Goal: Information Seeking & Learning: Find specific page/section

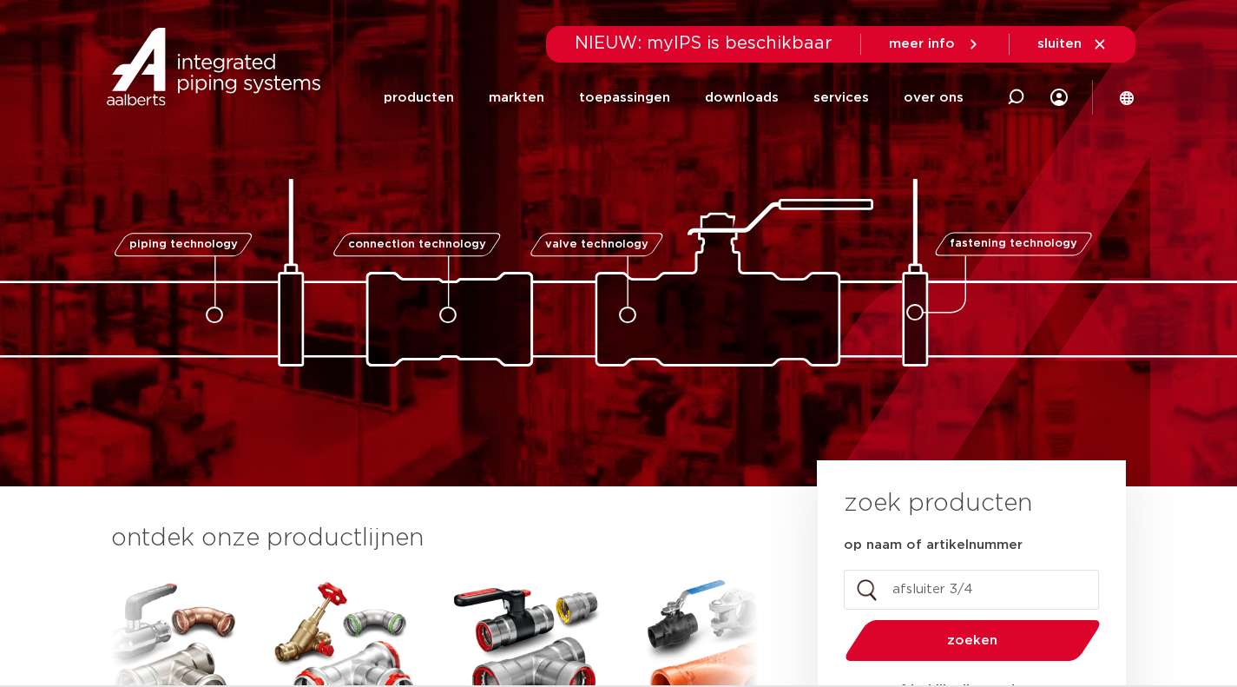
type input "afsluiter 3/4""
click at [838, 618] on button "zoeken" at bounding box center [972, 640] width 269 height 44
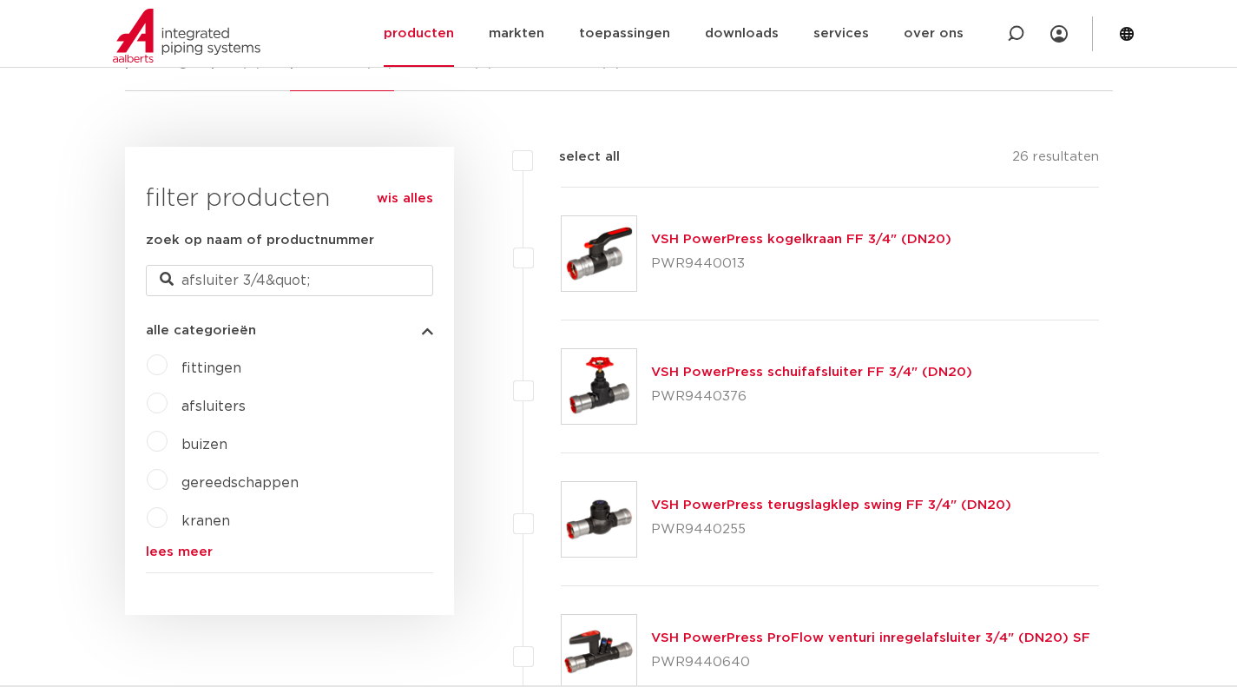
scroll to position [345, 0]
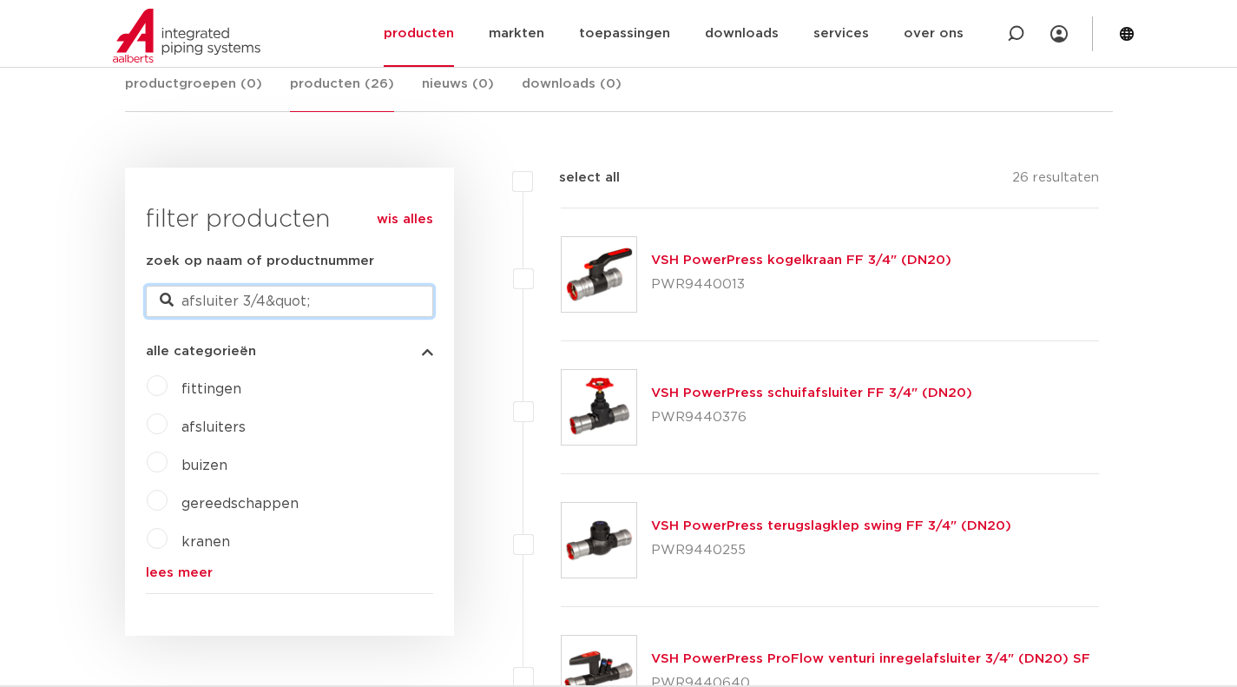
drag, startPoint x: 326, startPoint y: 298, endPoint x: 266, endPoint y: 296, distance: 59.9
click at [266, 296] on input "afsluiter 3/4&quot;" at bounding box center [289, 301] width 287 height 31
type input "afsluiter 3/4"
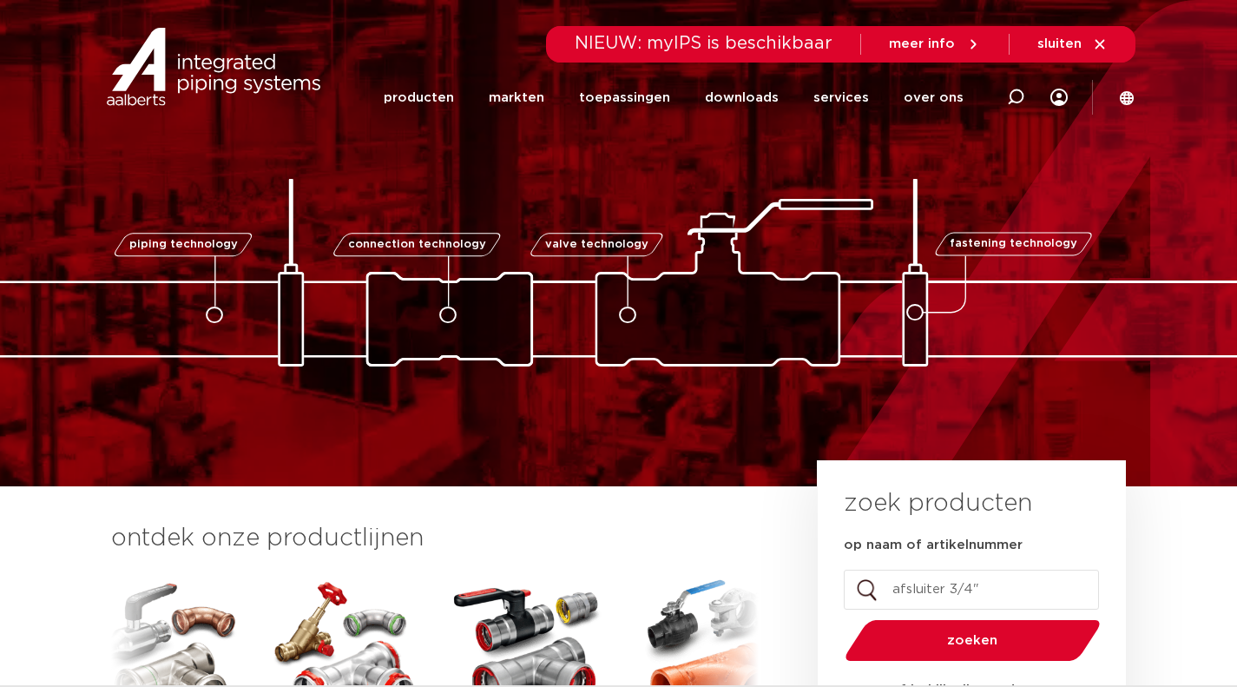
click at [989, 590] on input "afsluiter 3/4"" at bounding box center [971, 590] width 255 height 40
click at [431, 101] on link "producten" at bounding box center [419, 97] width 70 height 67
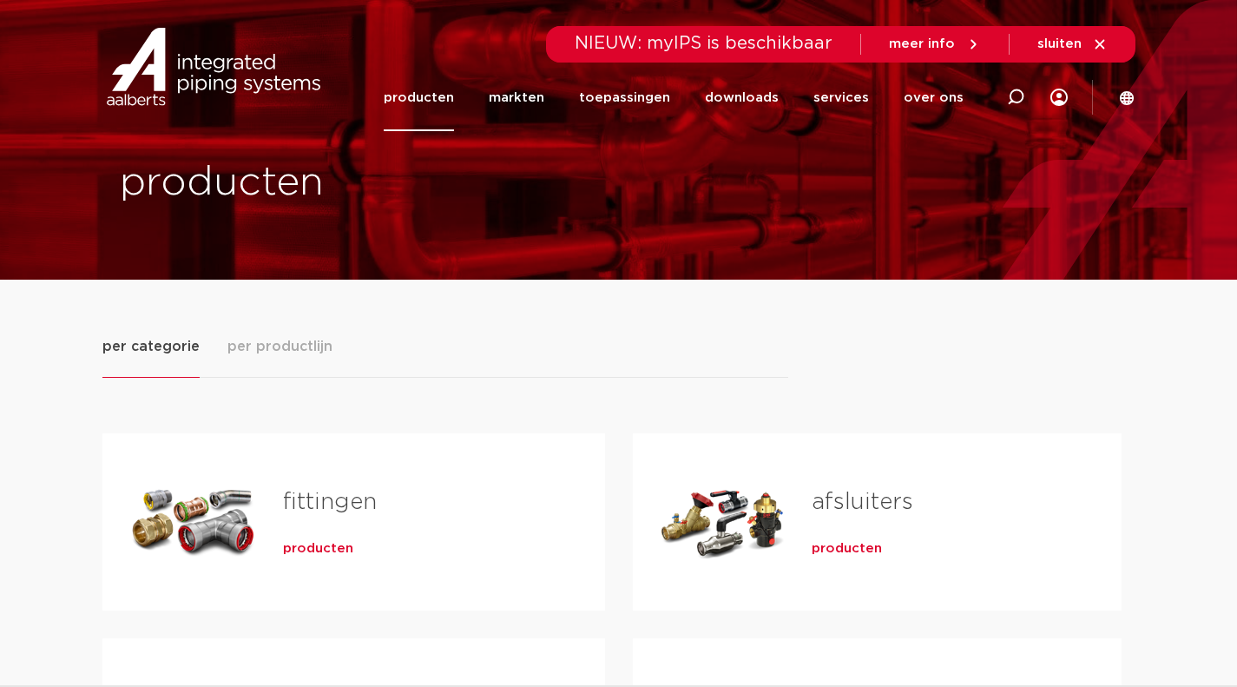
click at [837, 548] on span "producten" at bounding box center [847, 548] width 70 height 17
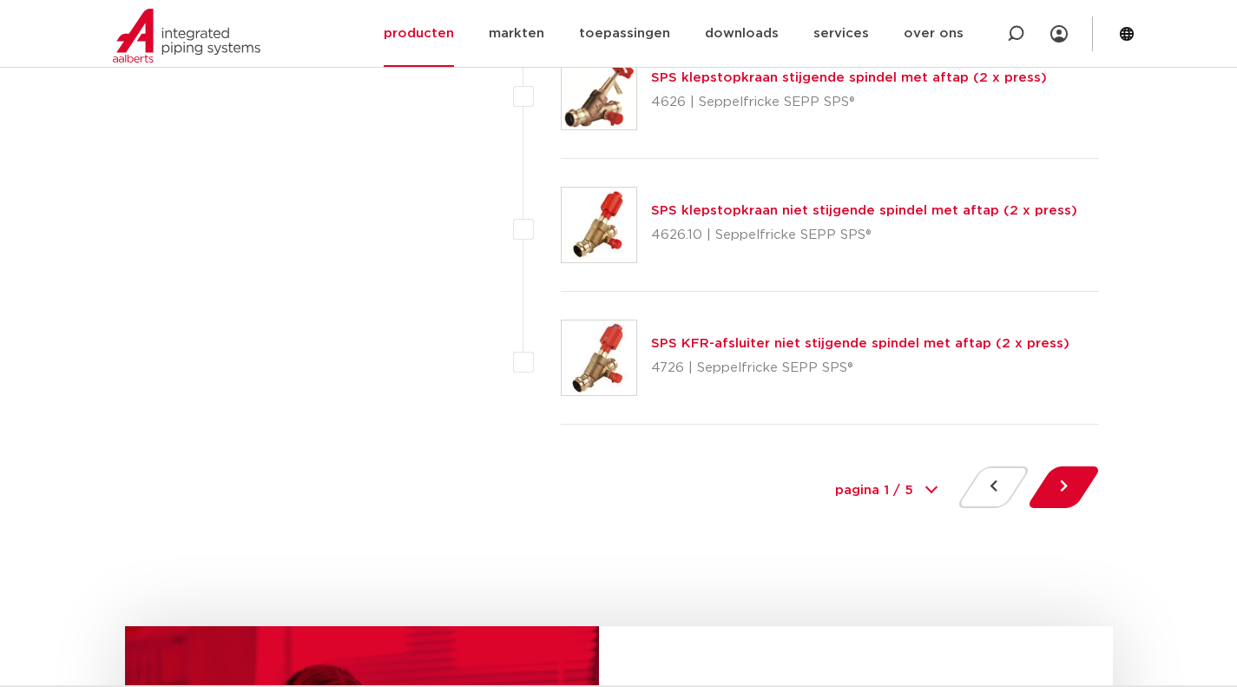
scroll to position [7929, 0]
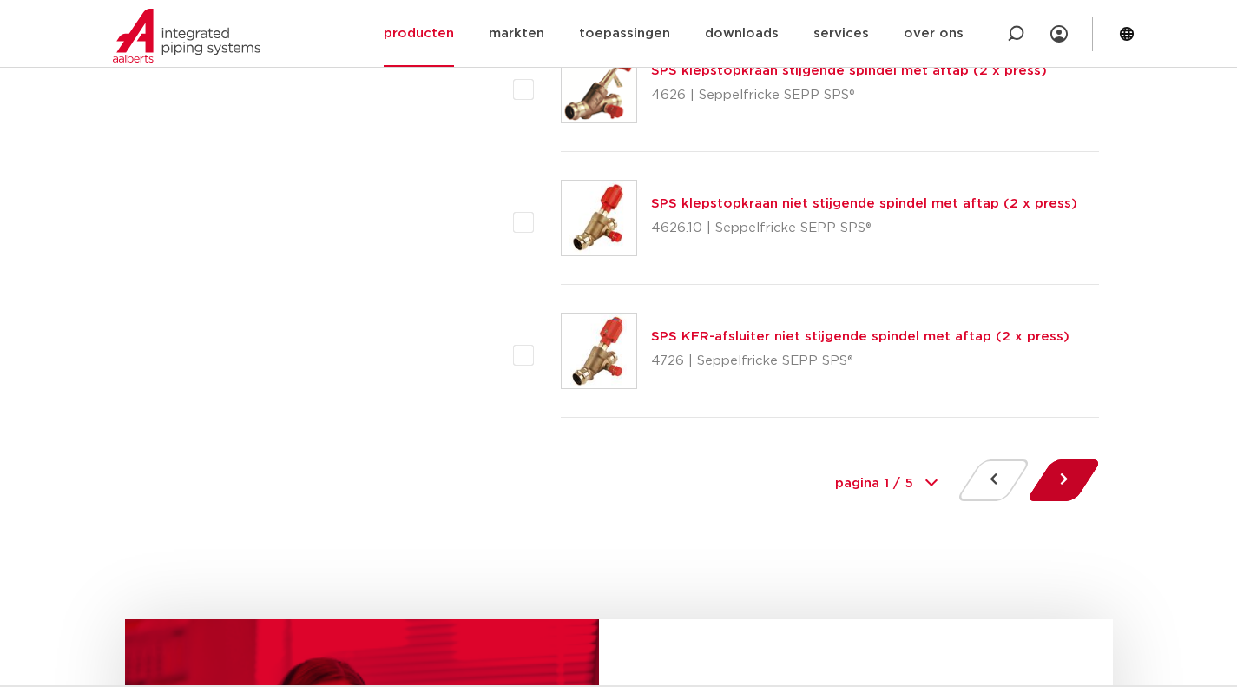
drag, startPoint x: 1074, startPoint y: 478, endPoint x: 1082, endPoint y: 484, distance: 9.9
click at [1074, 478] on button at bounding box center [1063, 480] width 49 height 42
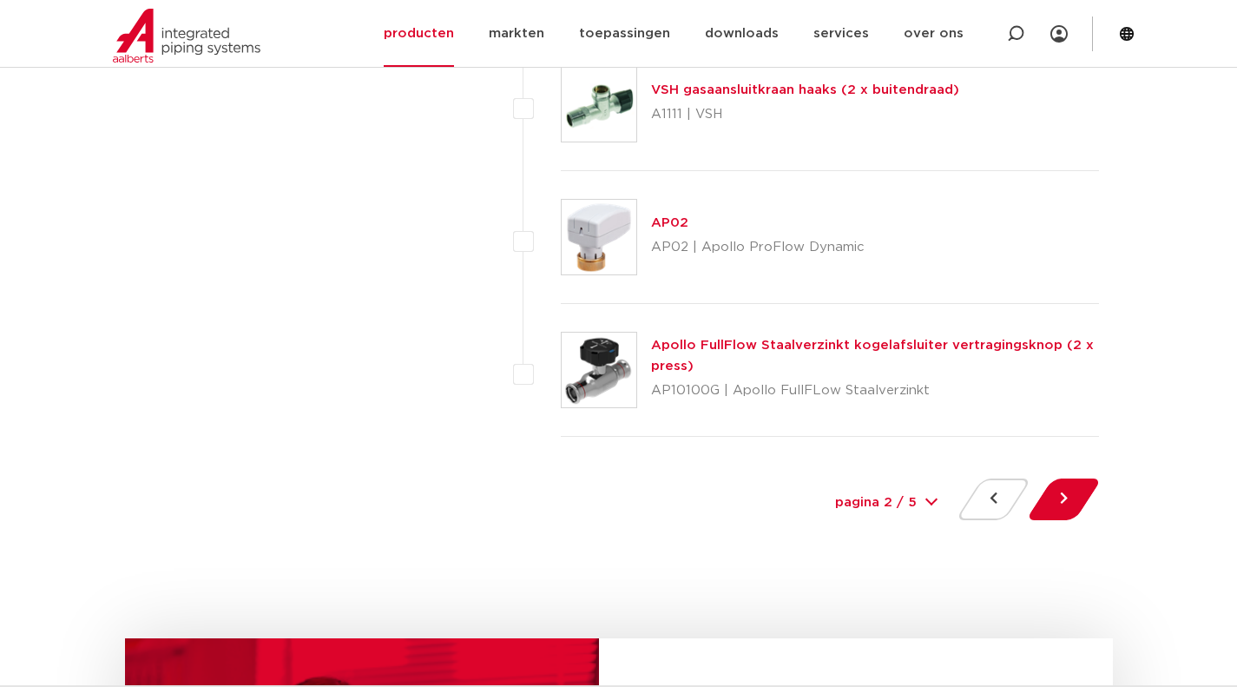
scroll to position [7992, 0]
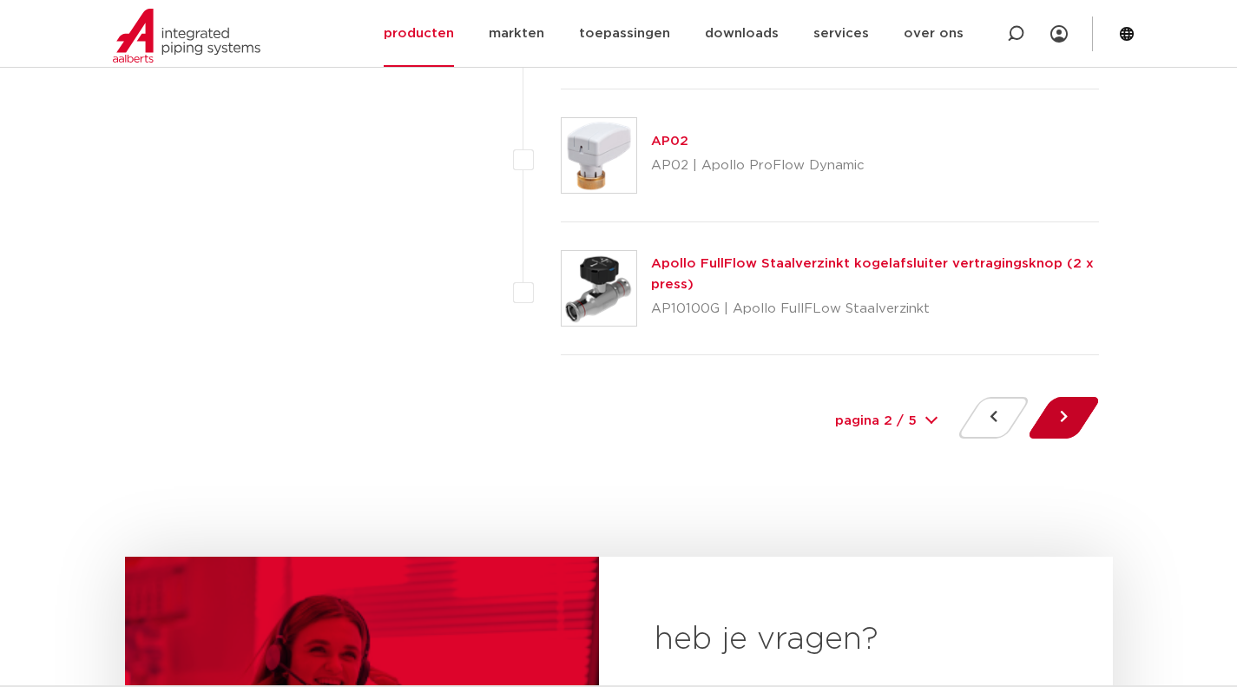
click at [1065, 423] on button at bounding box center [1063, 418] width 49 height 42
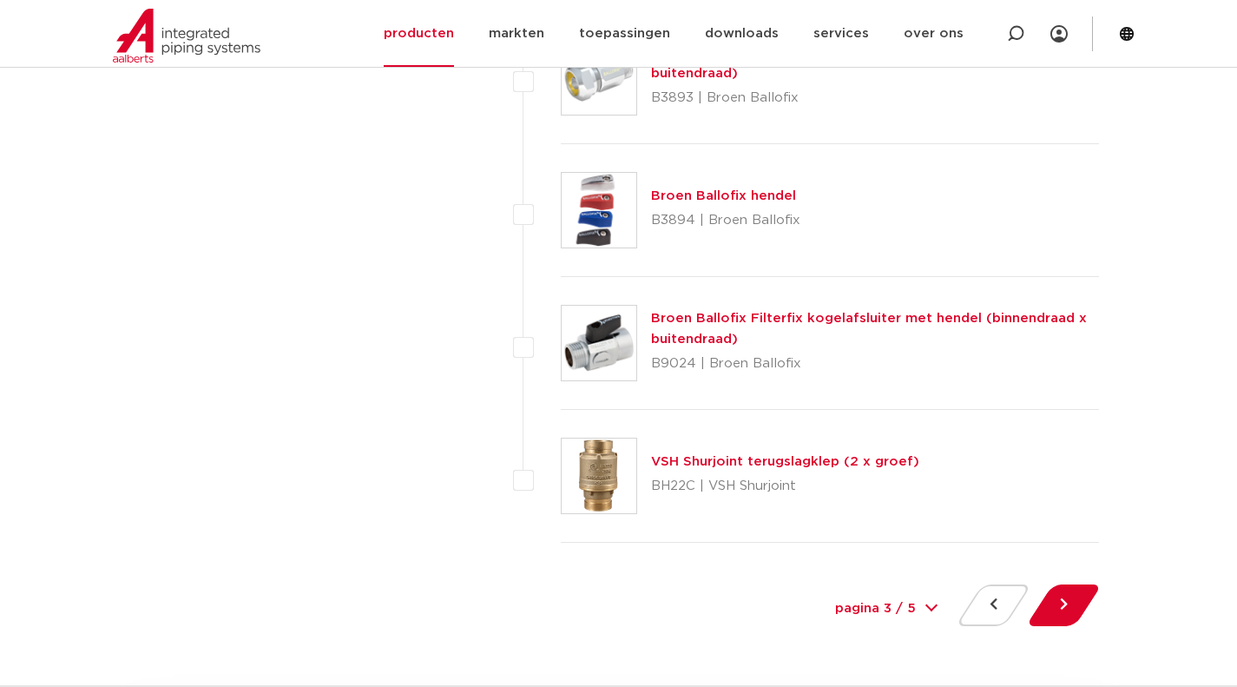
scroll to position [7942, 0]
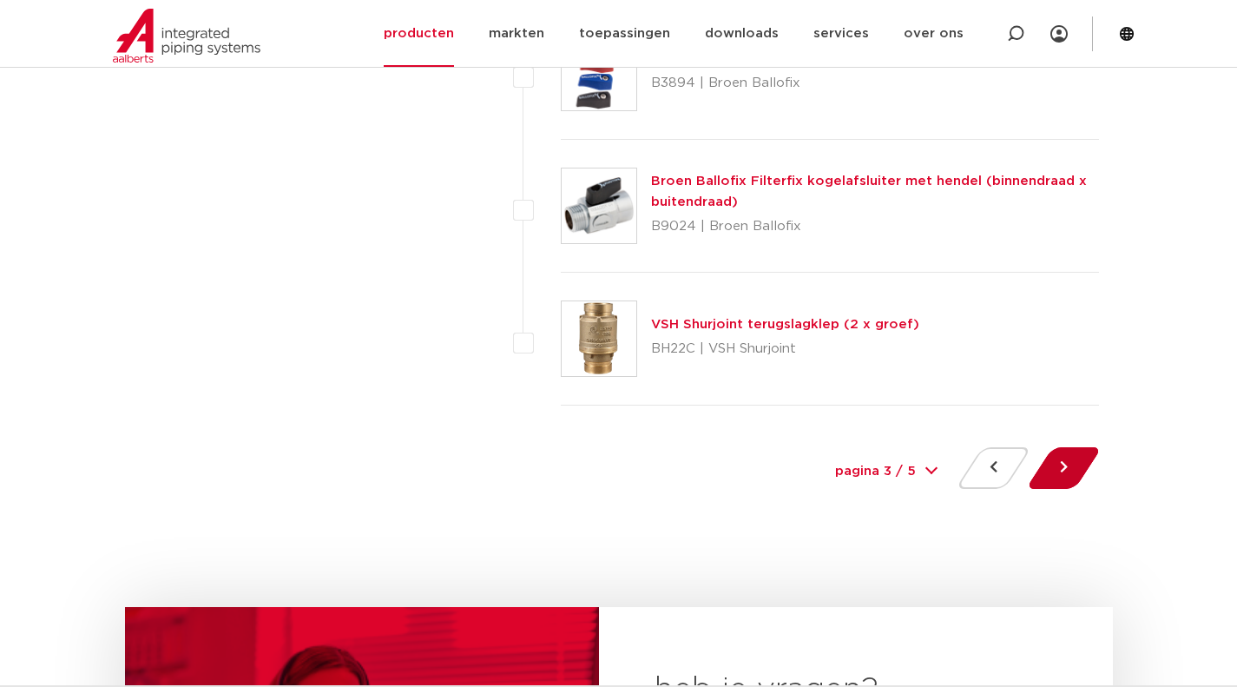
click at [1065, 475] on button at bounding box center [1063, 468] width 49 height 42
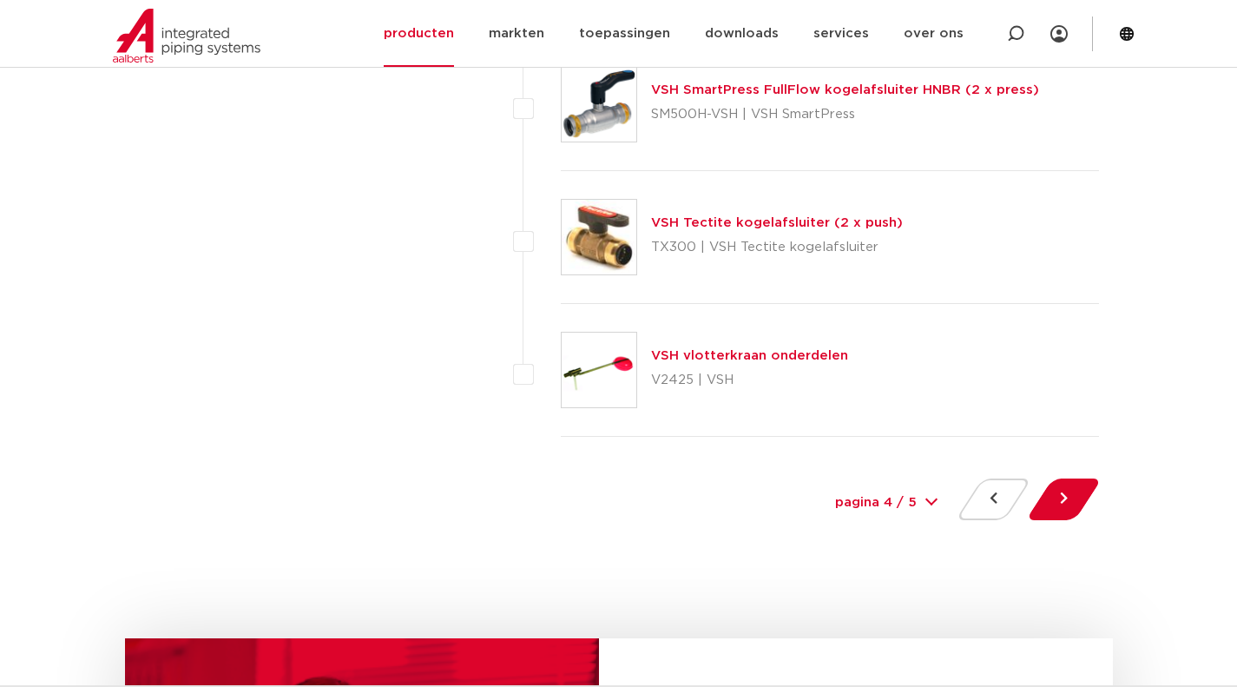
scroll to position [7923, 0]
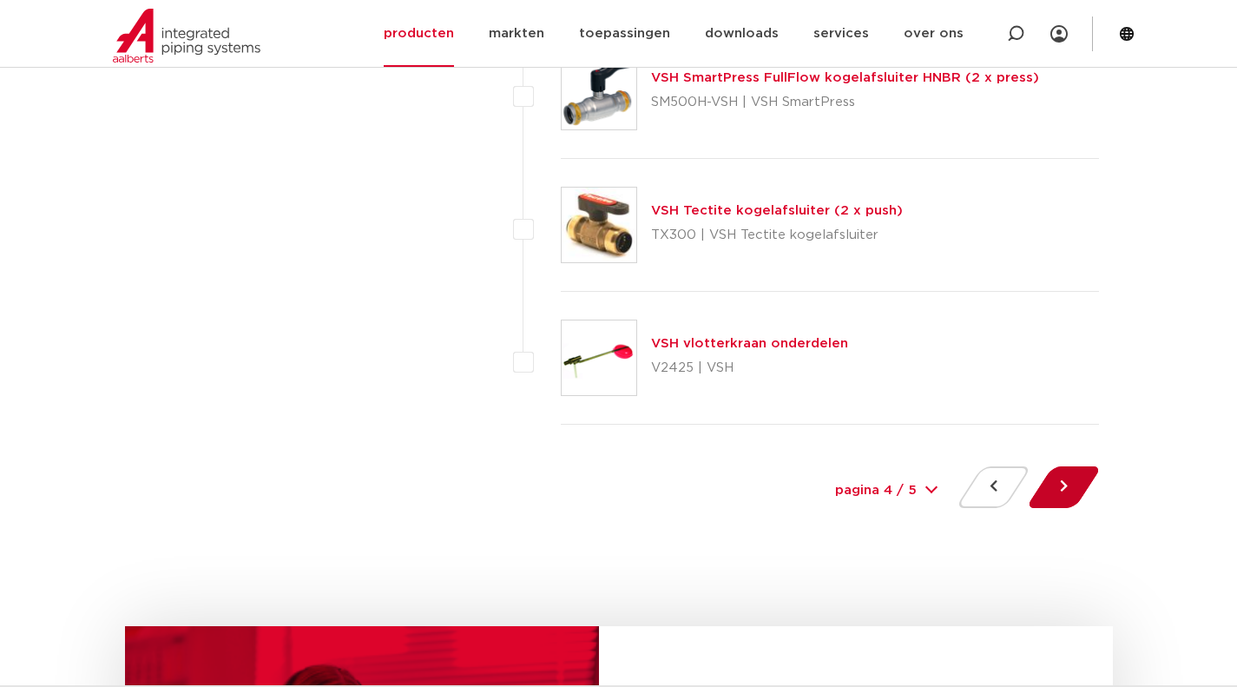
click at [1065, 487] on button at bounding box center [1063, 487] width 49 height 42
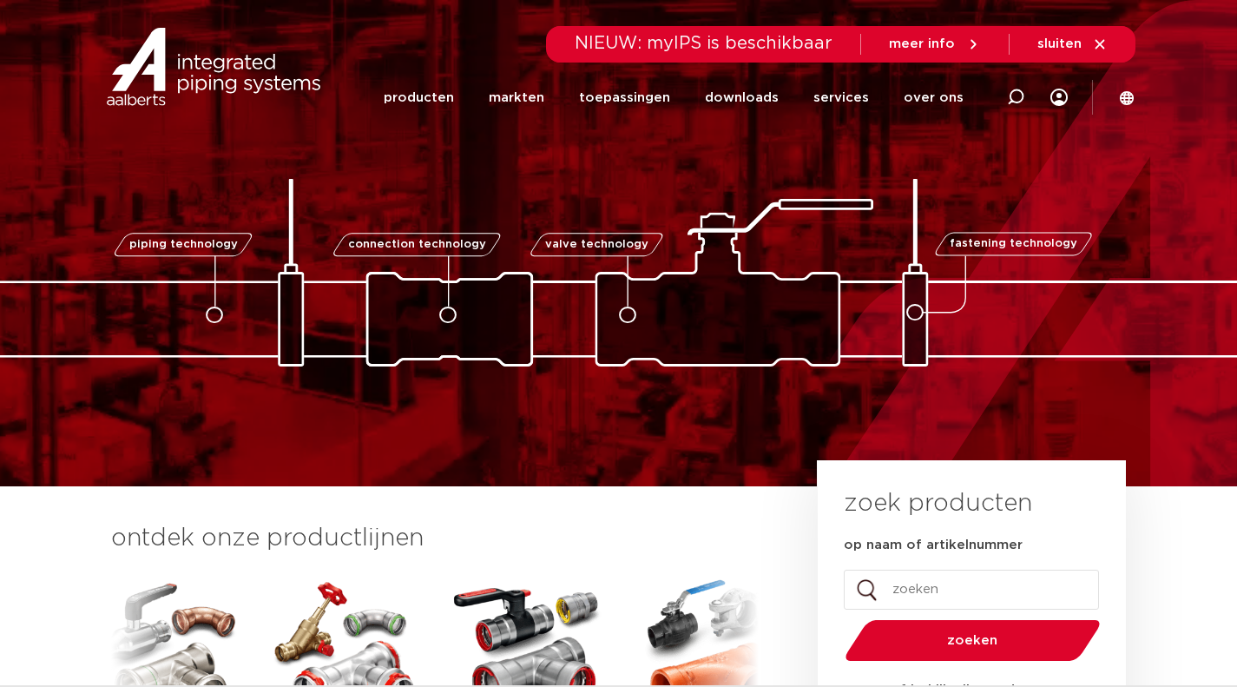
click at [928, 589] on input "op naam of artikelnummer" at bounding box center [971, 590] width 255 height 40
type input "seppelf"
click at [838, 618] on button "zoeken" at bounding box center [972, 640] width 269 height 44
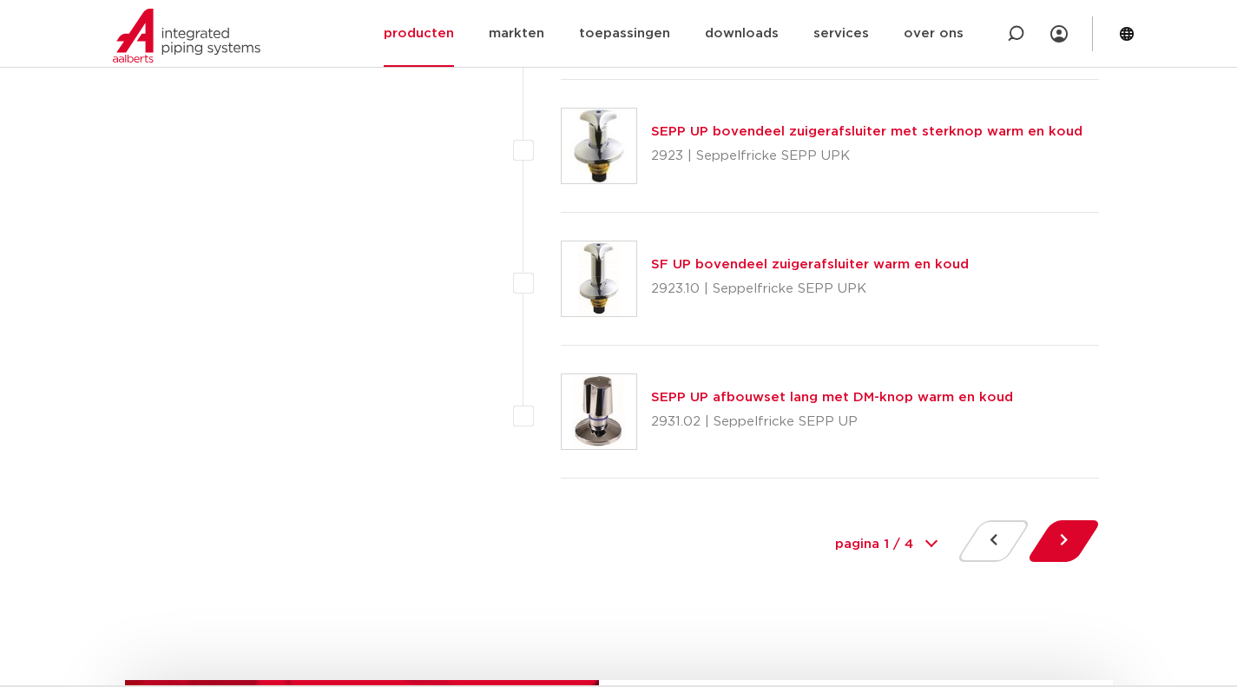
scroll to position [8021, 0]
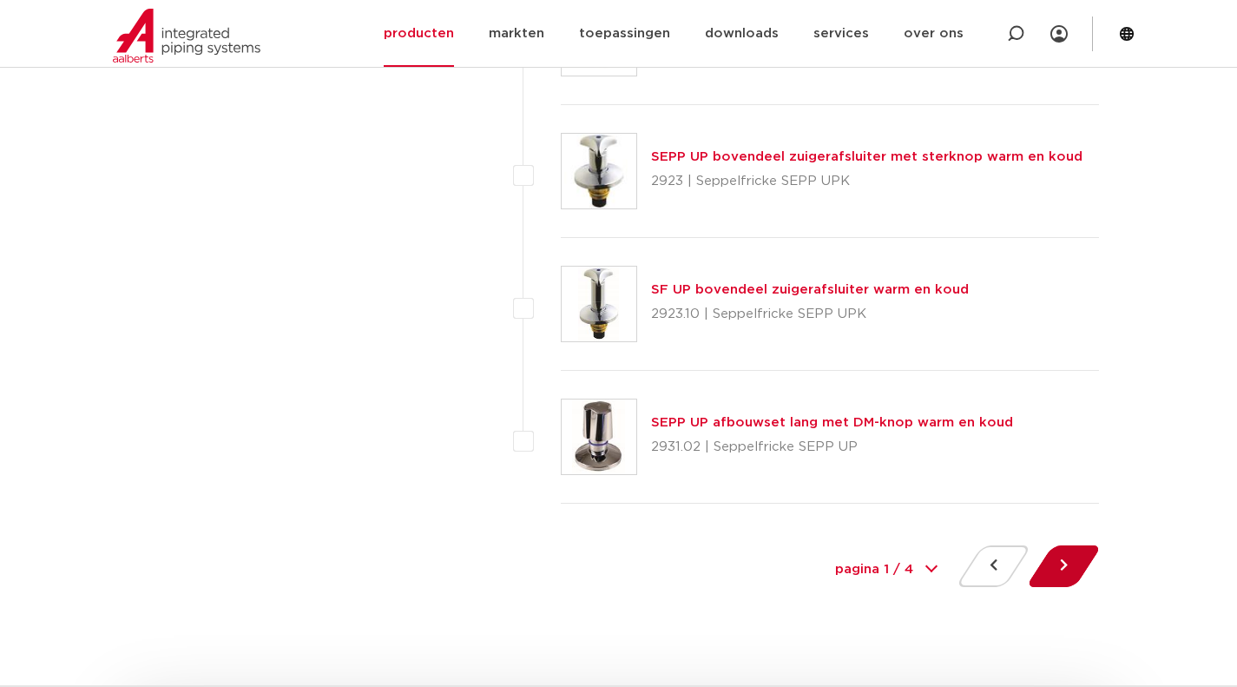
click at [1077, 561] on button at bounding box center [1063, 566] width 49 height 42
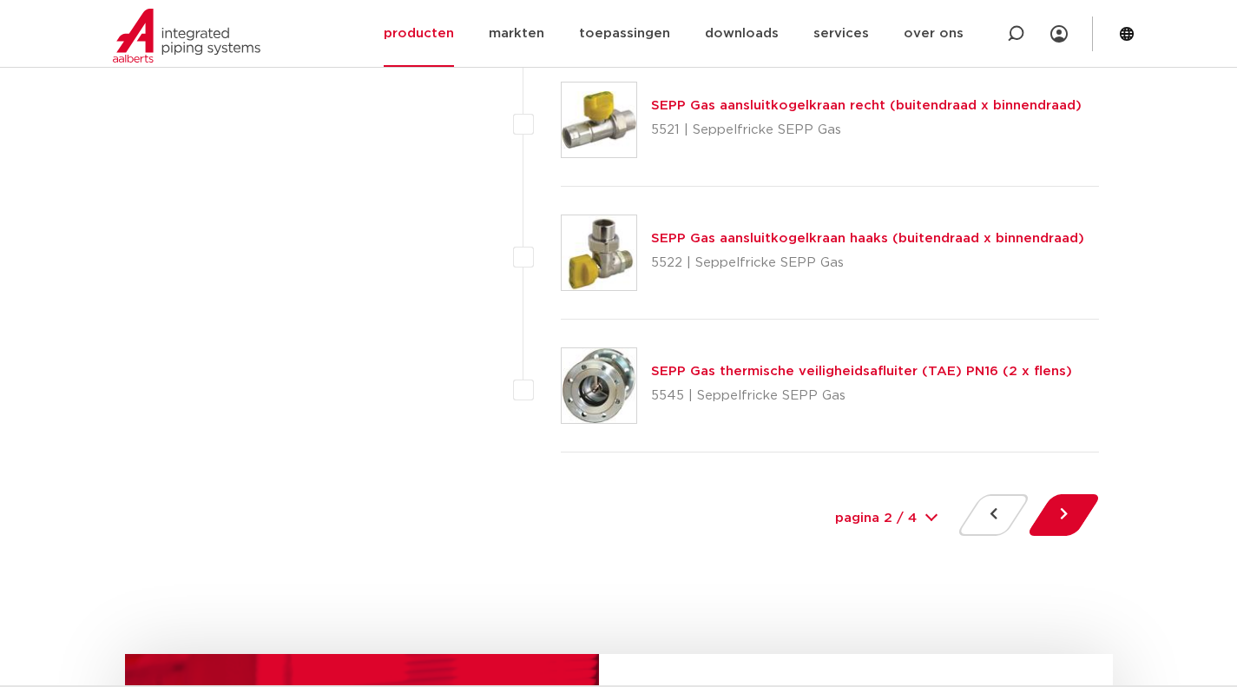
scroll to position [8084, 0]
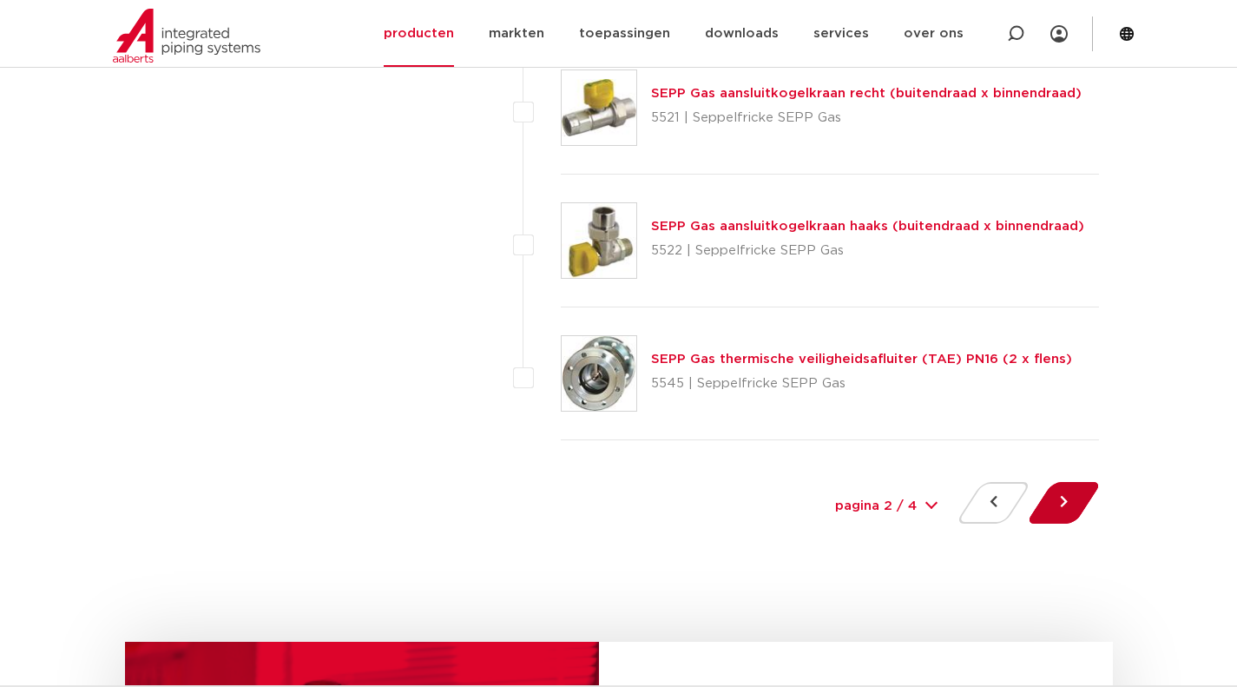
click at [1068, 503] on button at bounding box center [1063, 503] width 49 height 42
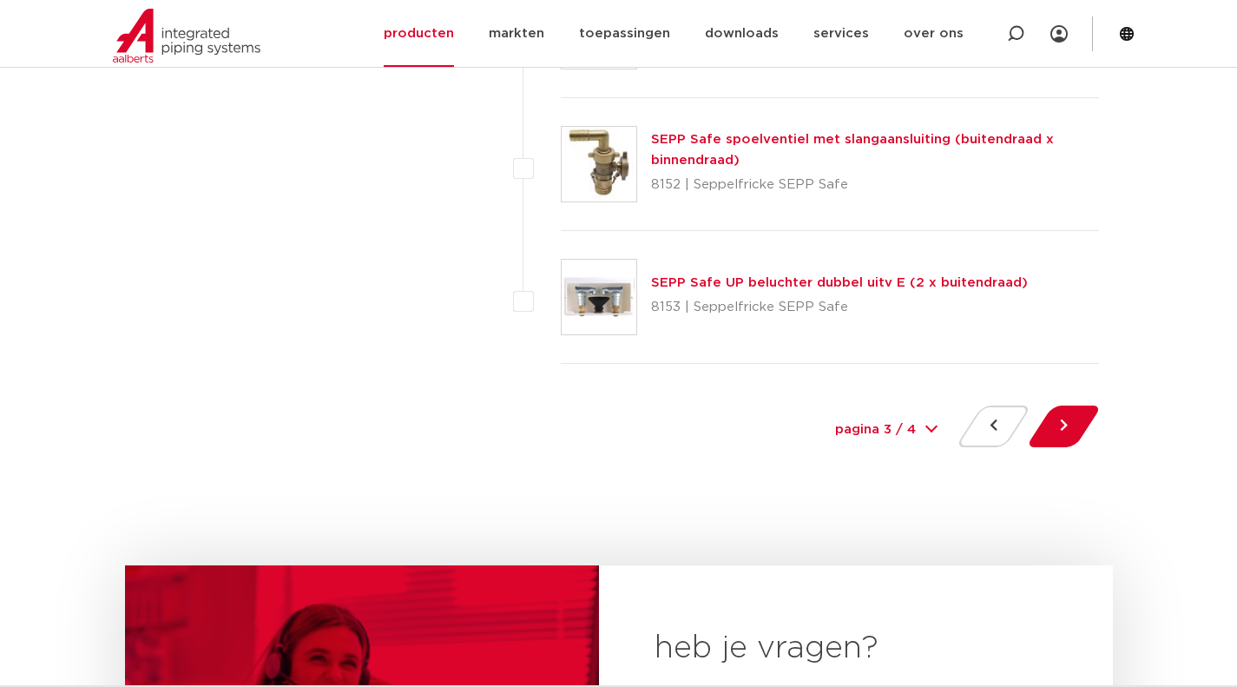
scroll to position [8173, 0]
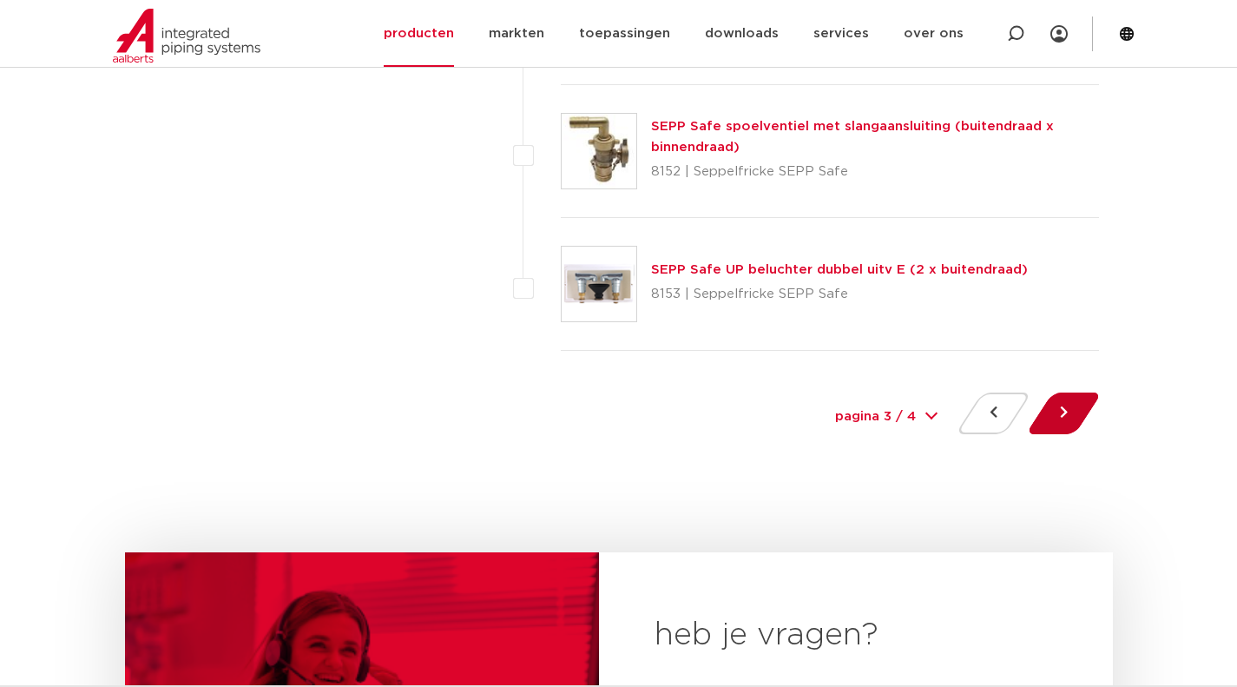
click at [1082, 421] on button at bounding box center [1063, 413] width 49 height 42
